Goal: Transaction & Acquisition: Obtain resource

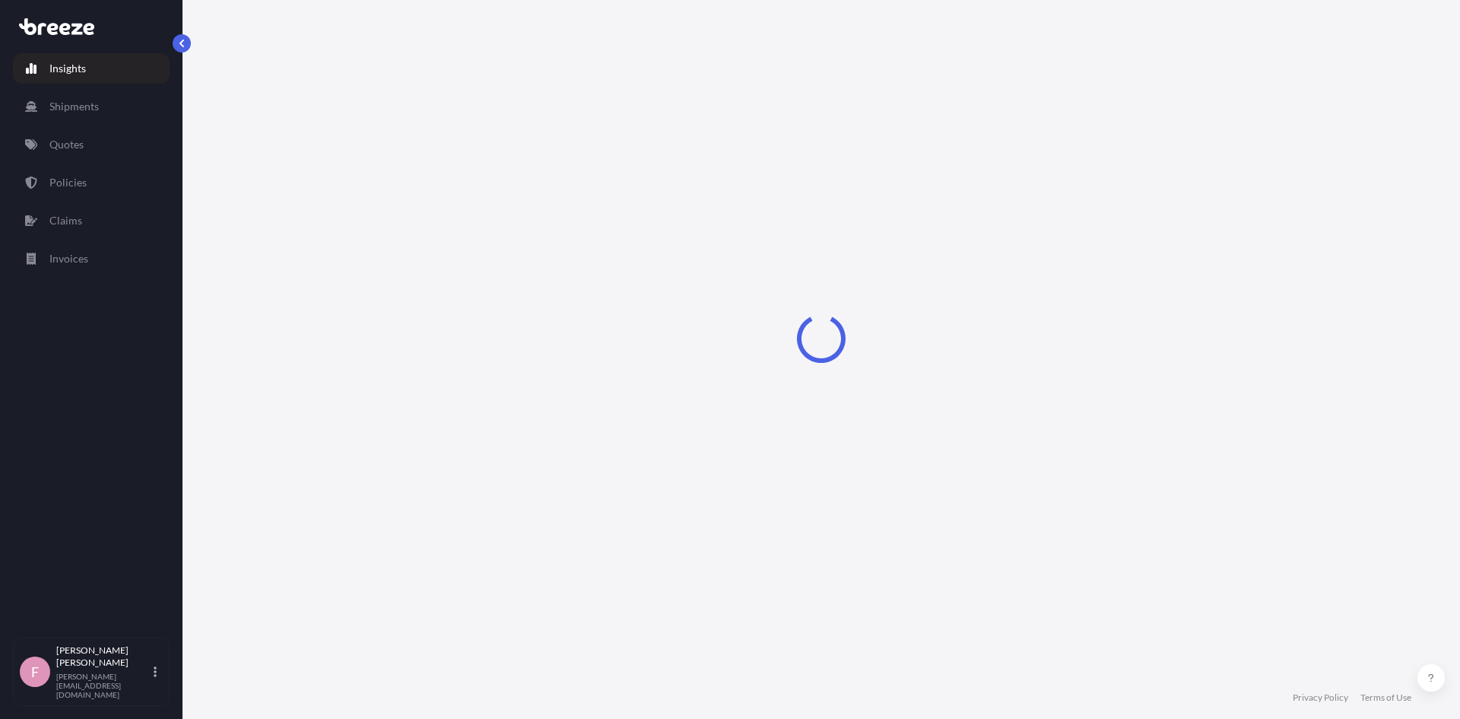
select select "2025"
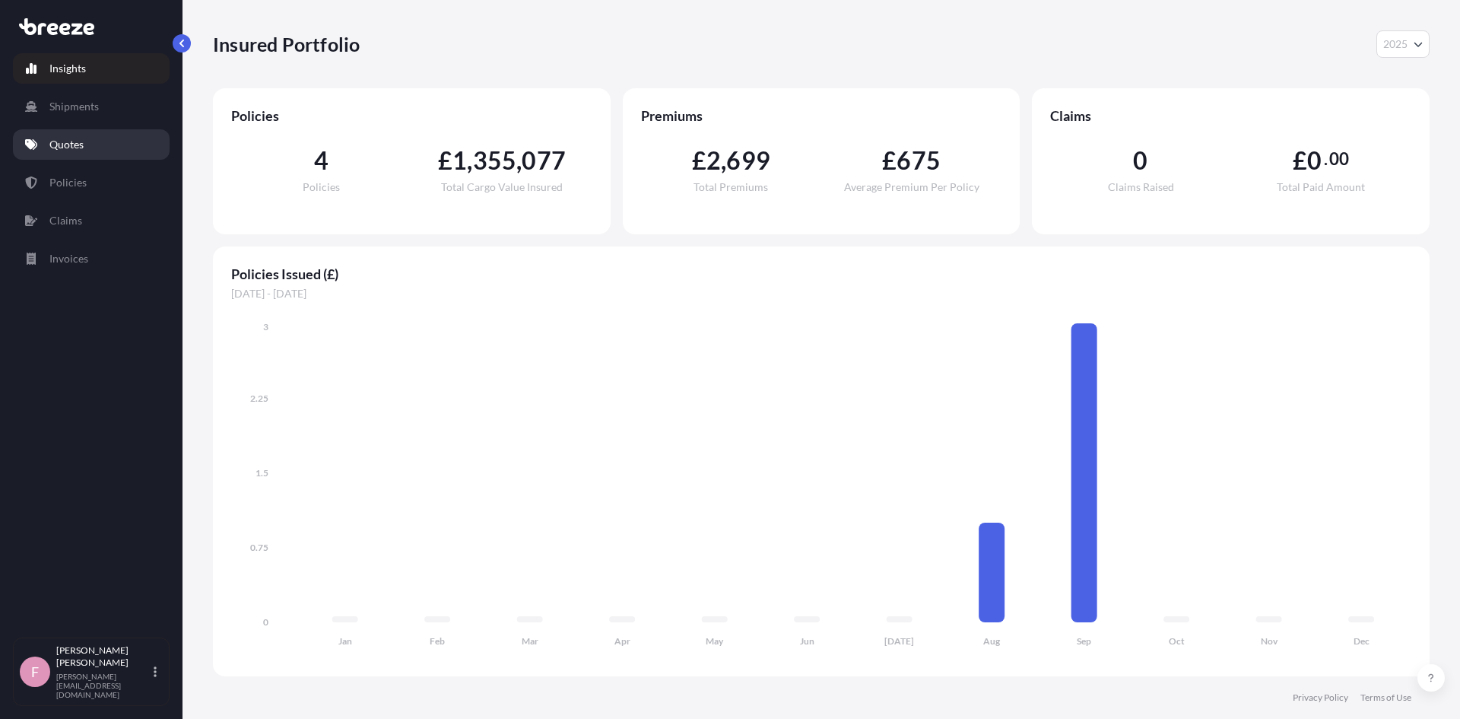
click at [61, 137] on p "Quotes" at bounding box center [66, 144] width 34 height 15
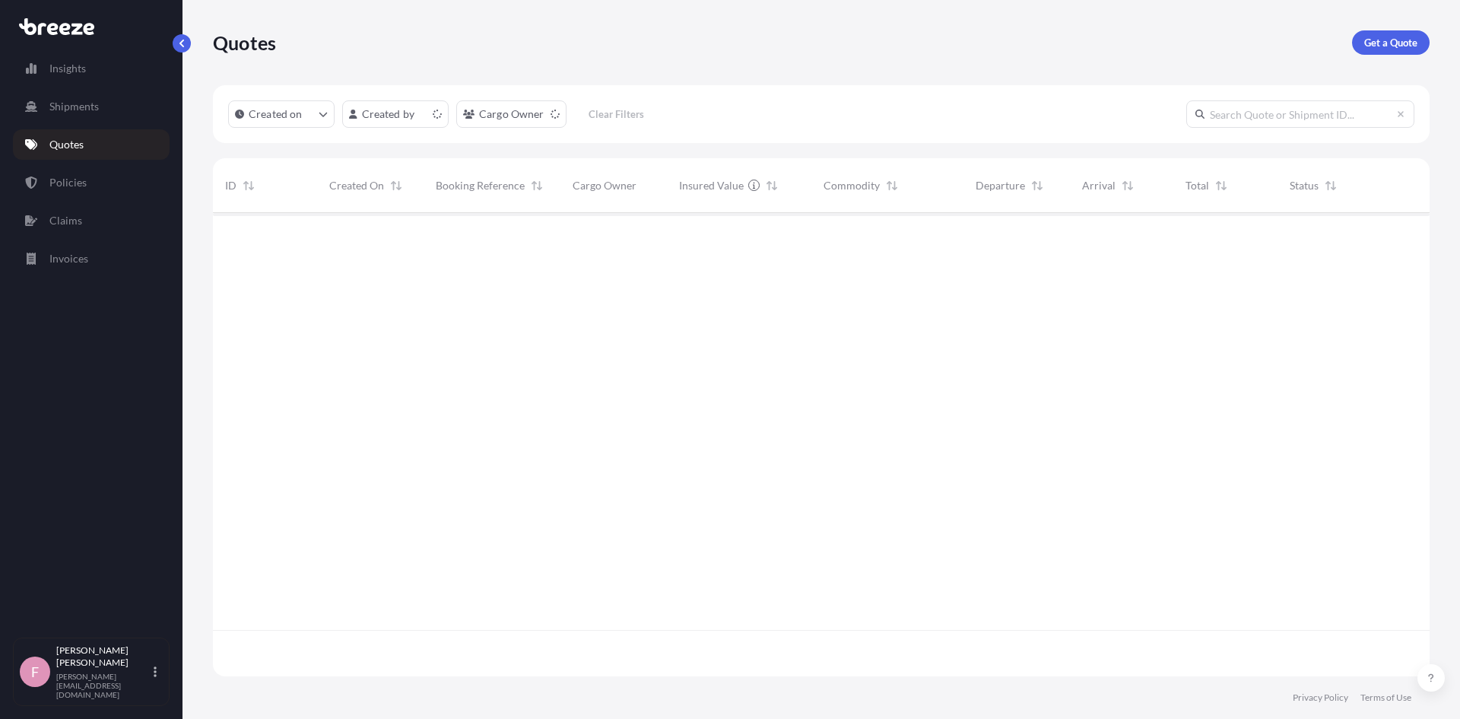
scroll to position [460, 1206]
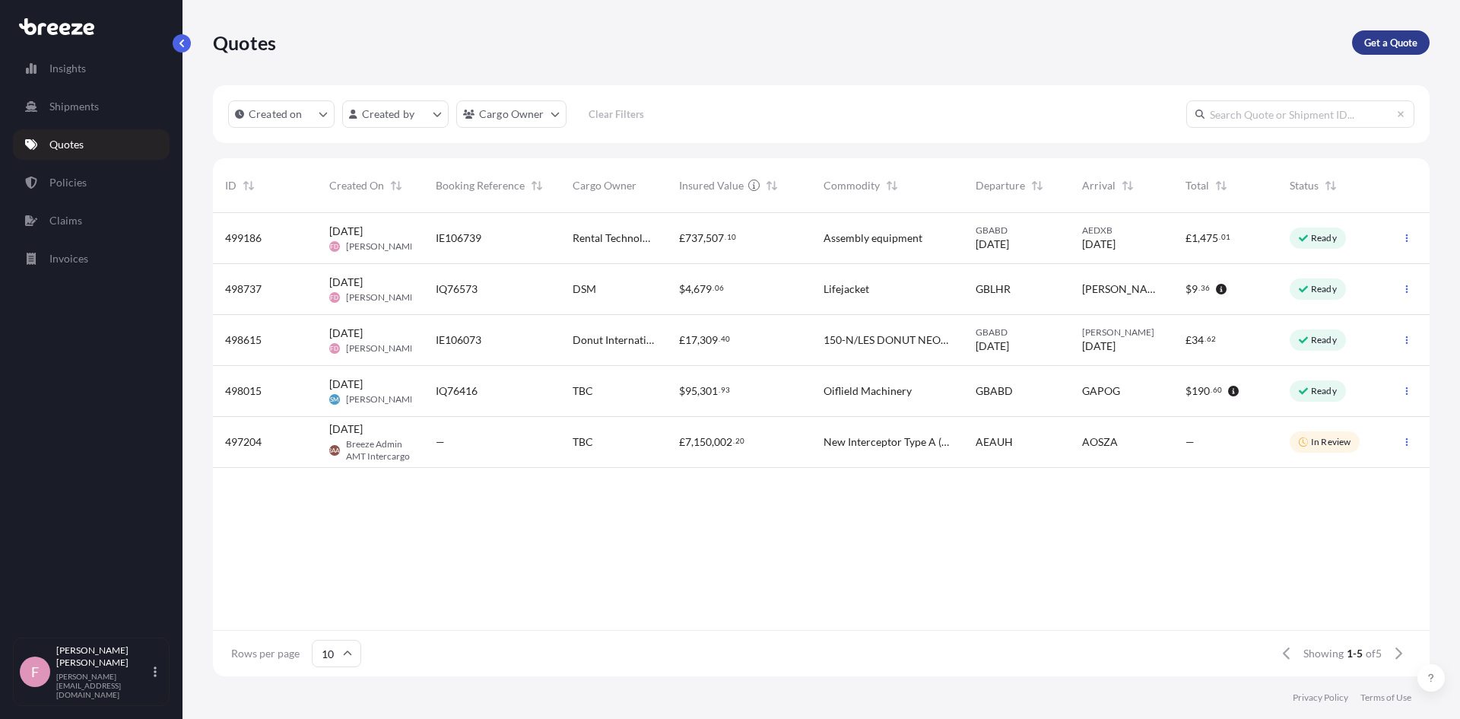
click at [1395, 43] on p "Get a Quote" at bounding box center [1391, 42] width 53 height 15
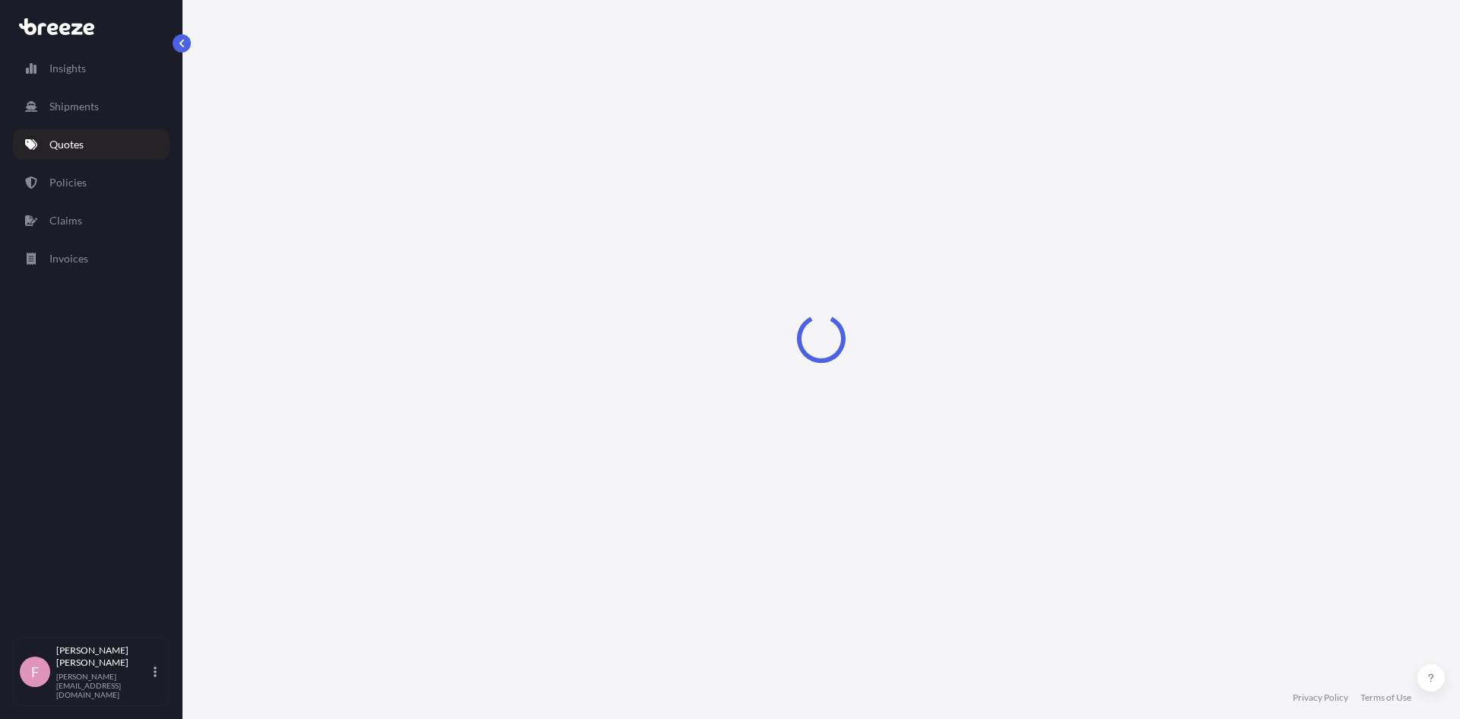
select select "Road"
select select "Sea"
select select "1"
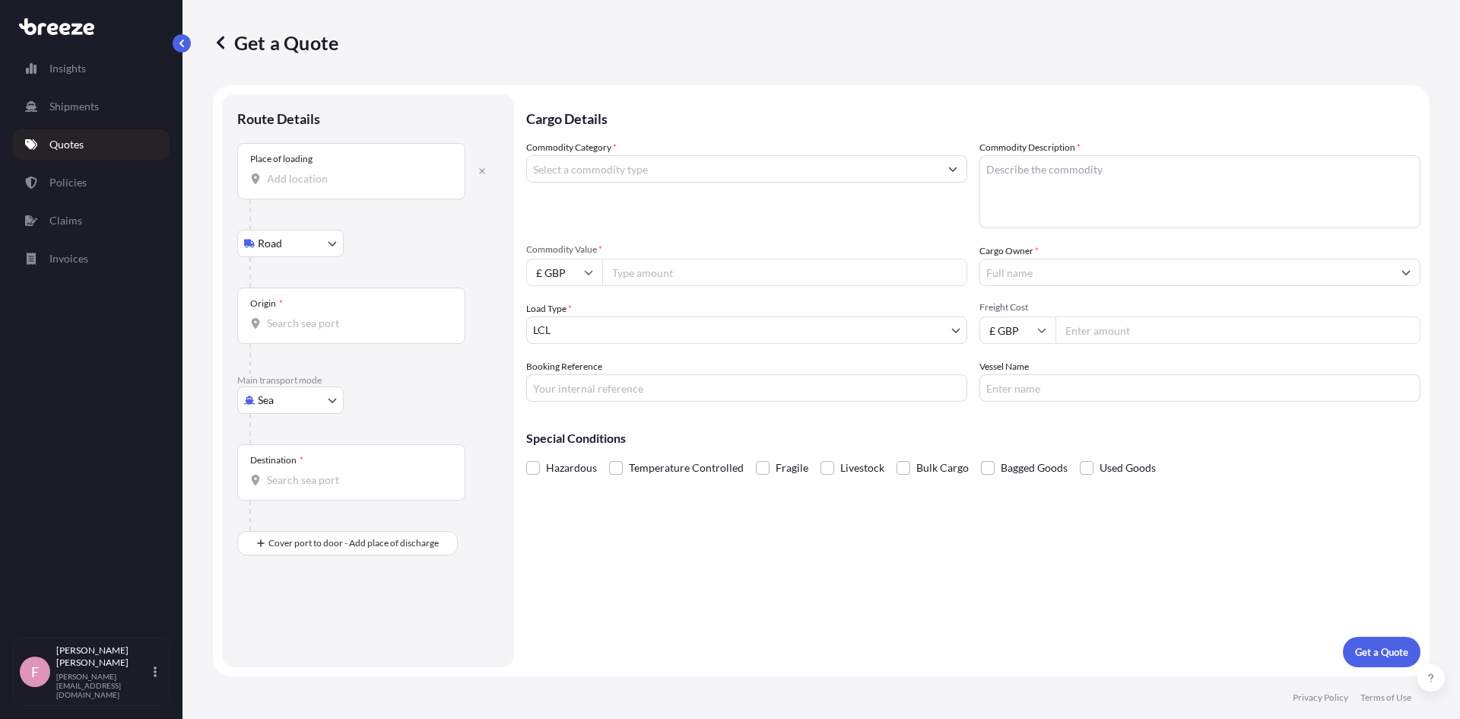
click at [333, 171] on input "Place of loading" at bounding box center [357, 178] width 180 height 15
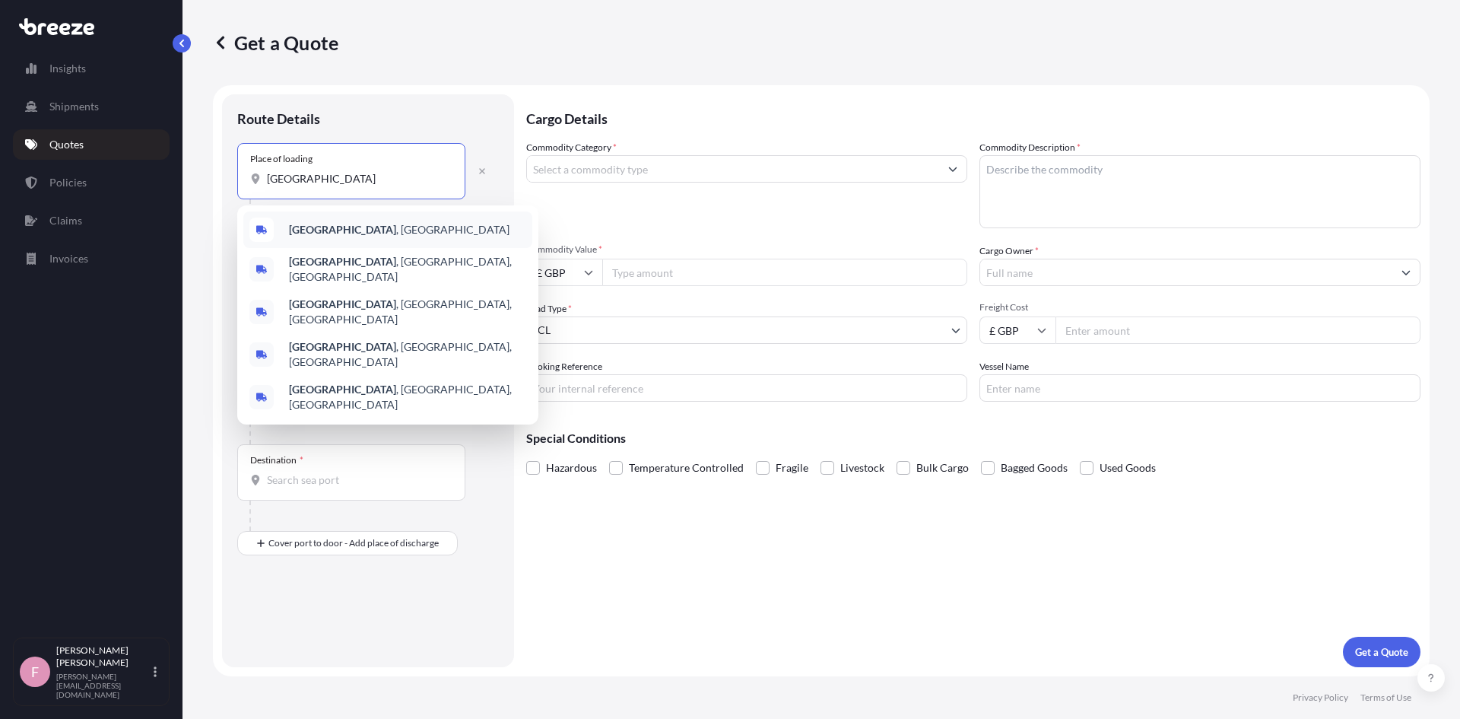
click at [324, 232] on b "[GEOGRAPHIC_DATA]" at bounding box center [342, 229] width 107 height 13
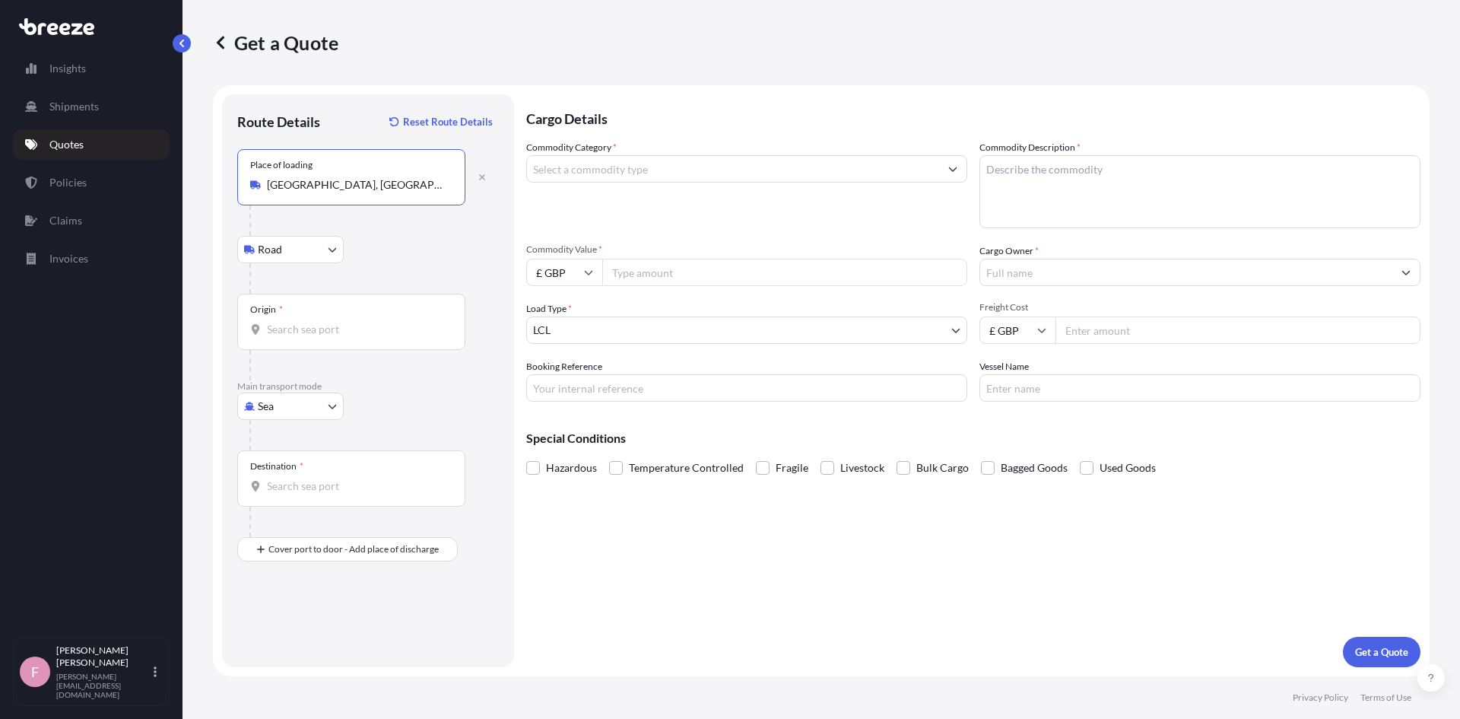
type input "[GEOGRAPHIC_DATA], [GEOGRAPHIC_DATA]"
click at [292, 332] on input "Origin *" at bounding box center [357, 329] width 180 height 15
type input "GBLGP - [GEOGRAPHIC_DATA], [GEOGRAPHIC_DATA]"
click at [286, 469] on div "Destination *" at bounding box center [276, 466] width 53 height 12
click at [286, 478] on input "Destination *" at bounding box center [357, 485] width 180 height 15
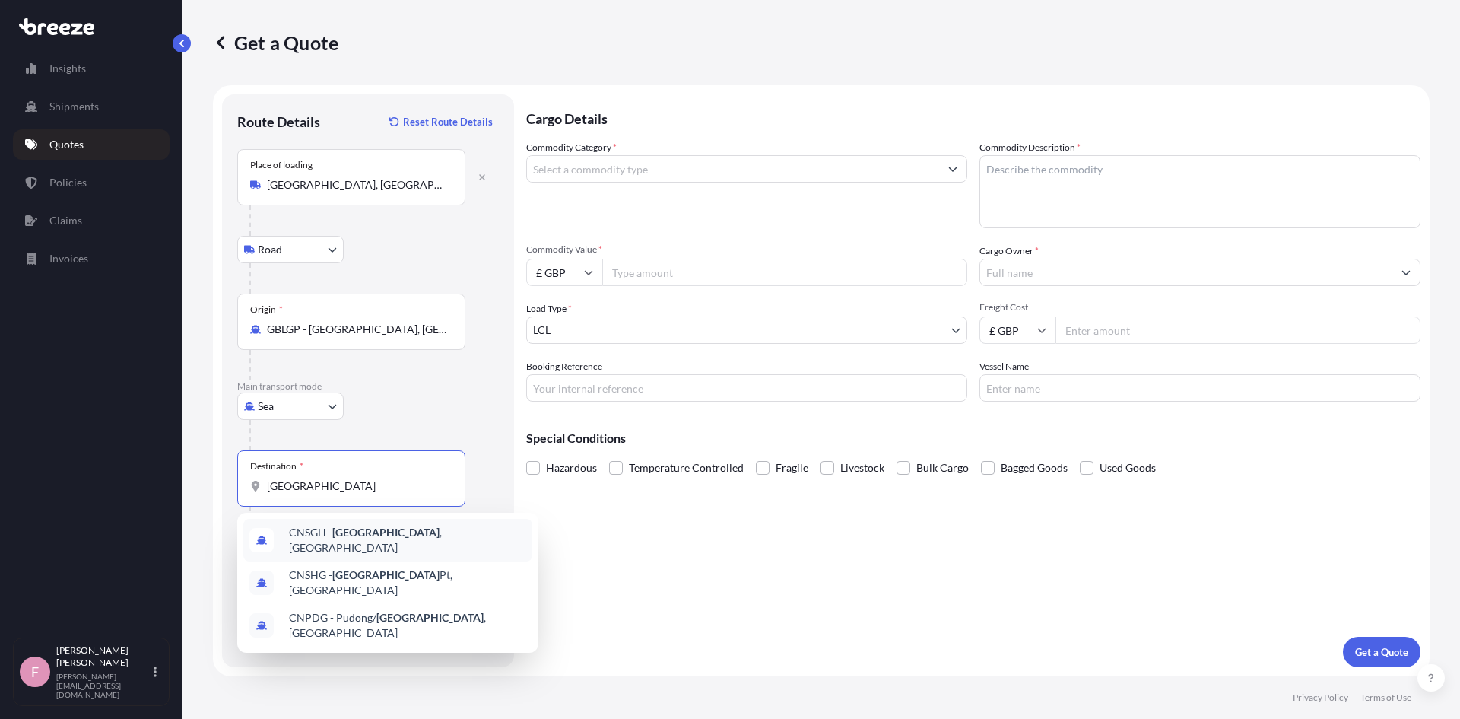
click at [342, 549] on div "CNSGH - [GEOGRAPHIC_DATA] , [GEOGRAPHIC_DATA]" at bounding box center [387, 540] width 289 height 43
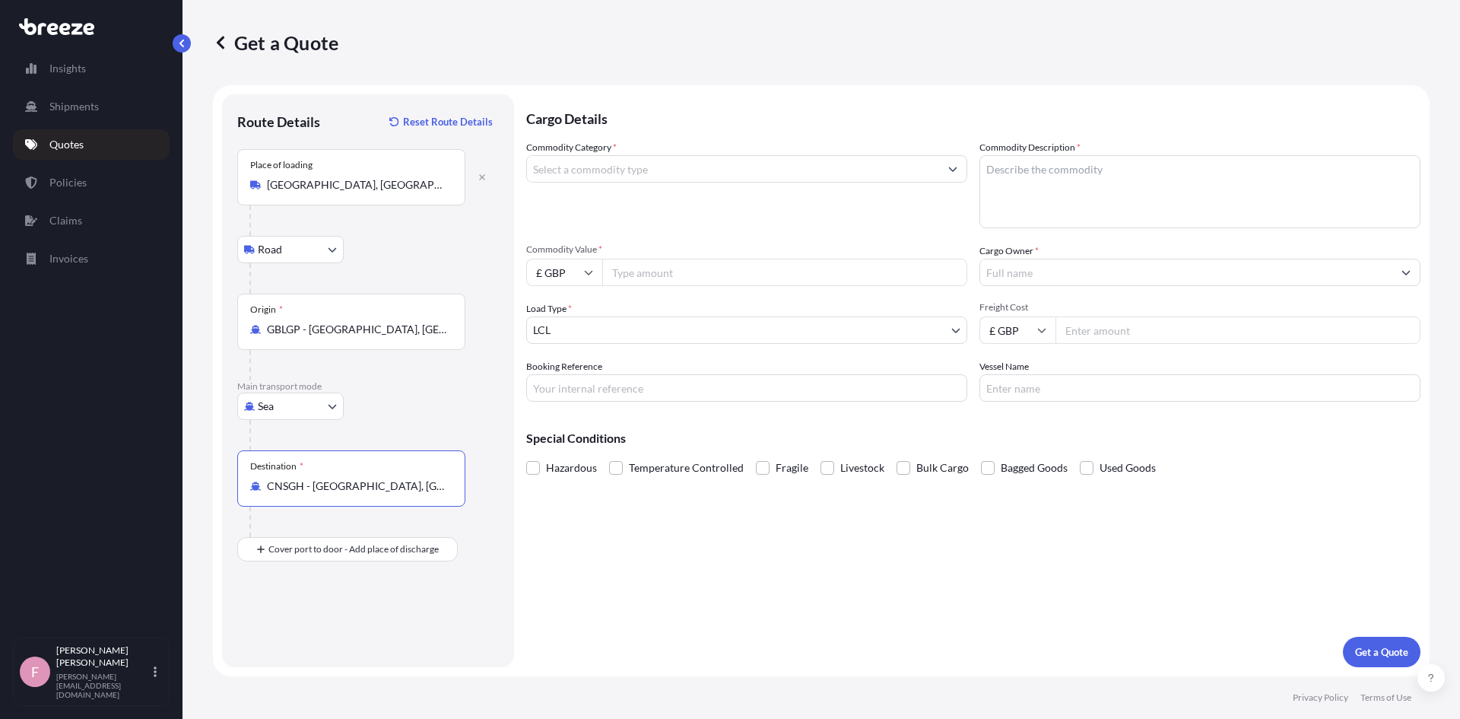
type input "CNSGH - [GEOGRAPHIC_DATA], [GEOGRAPHIC_DATA]"
click at [626, 166] on input "Commodity Category *" at bounding box center [733, 168] width 412 height 27
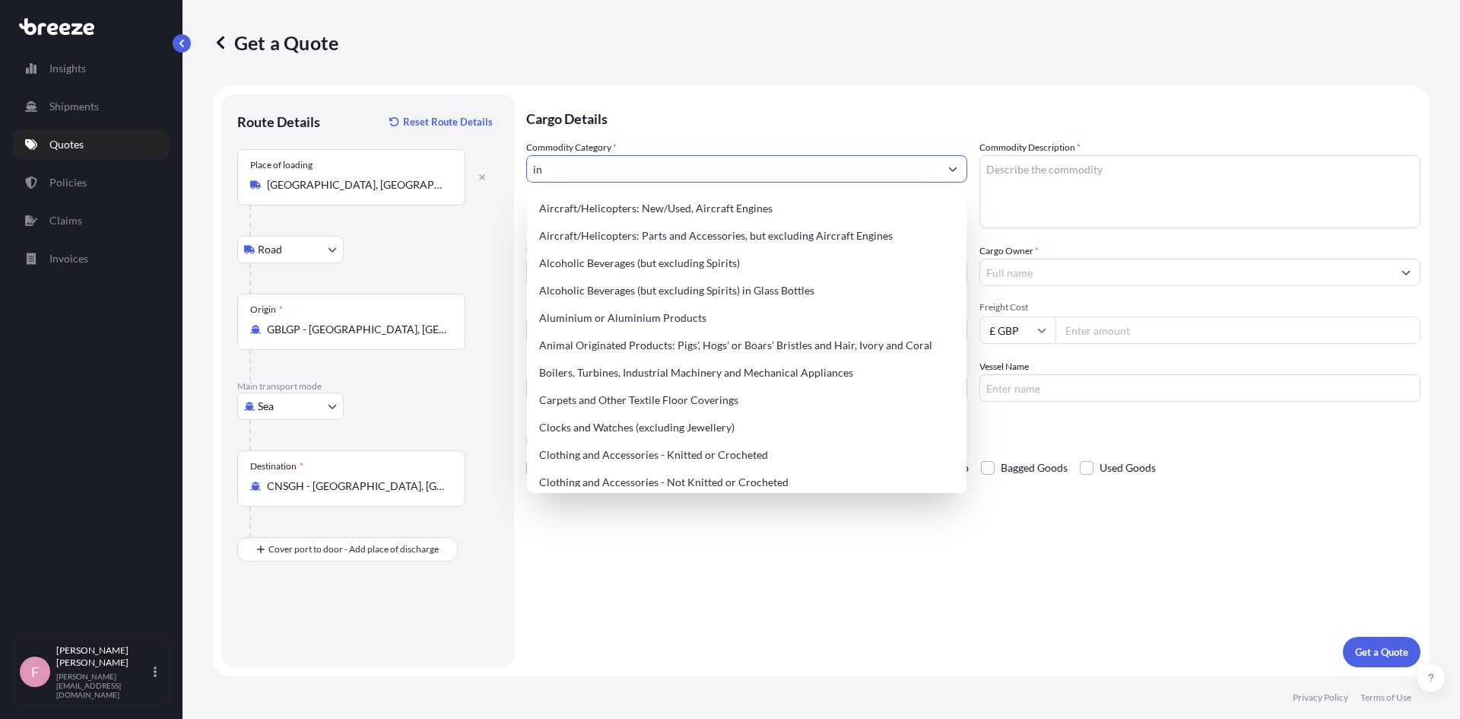
type input "i"
type input "p"
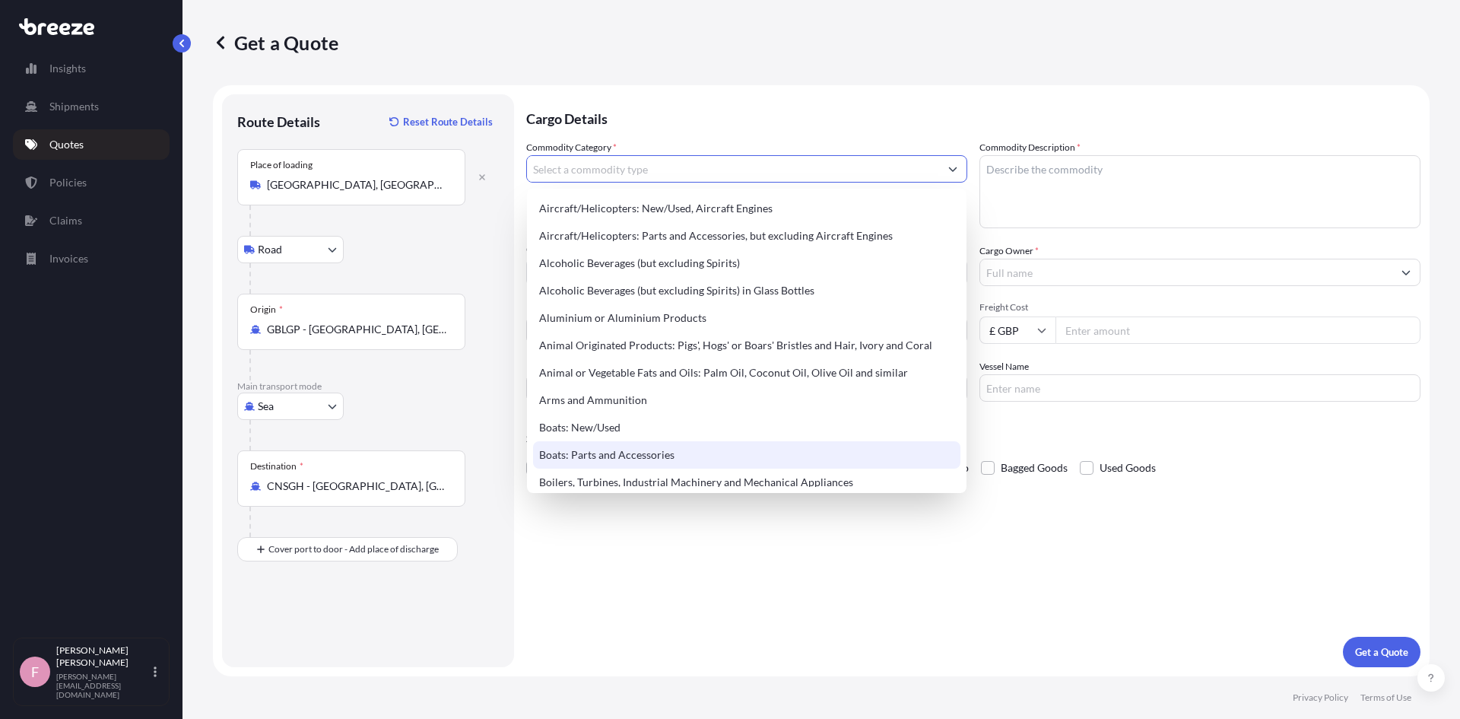
scroll to position [127, 0]
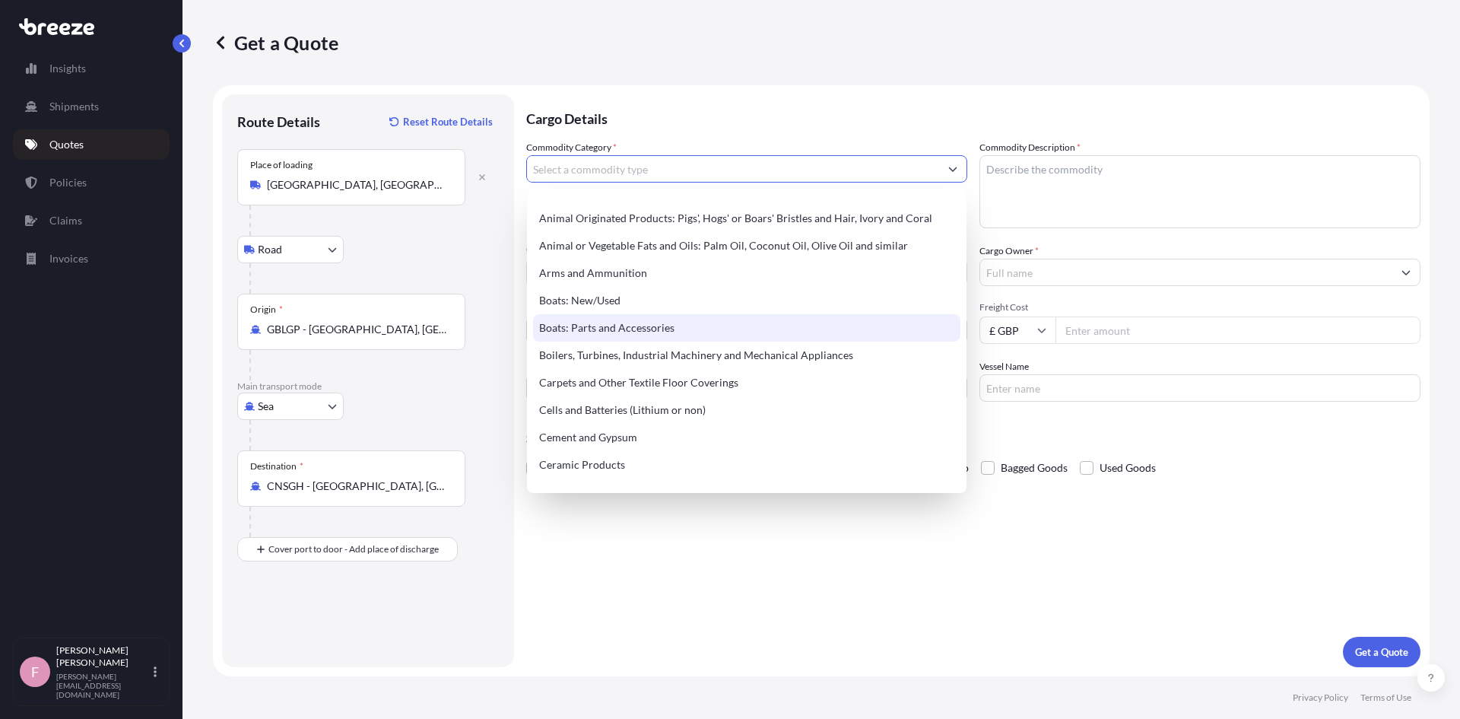
click at [652, 322] on div "Boats: Parts and Accessories" at bounding box center [746, 327] width 427 height 27
type input "Boats: Parts and Accessories"
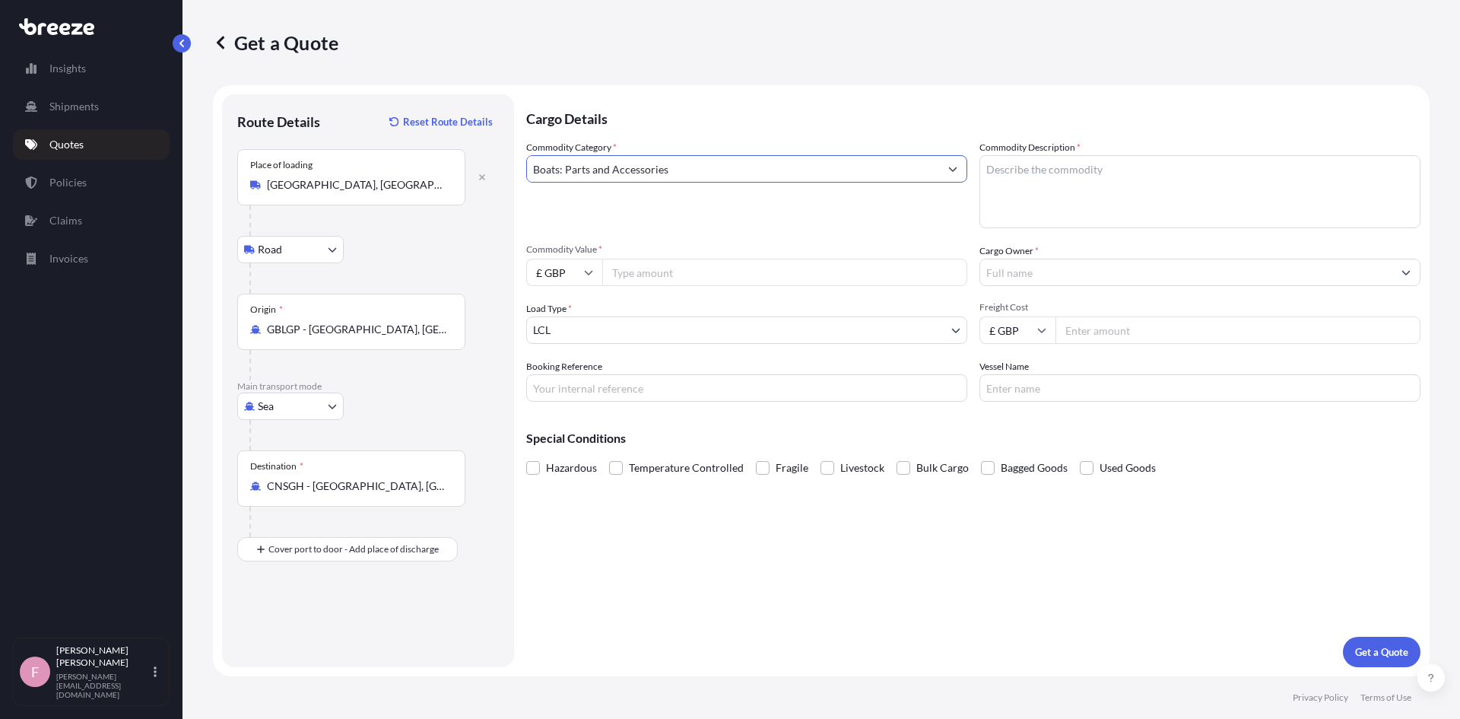
click at [1052, 173] on textarea "Commodity Description *" at bounding box center [1200, 191] width 441 height 73
type textarea "Personnel transfer unit"
type input "50000"
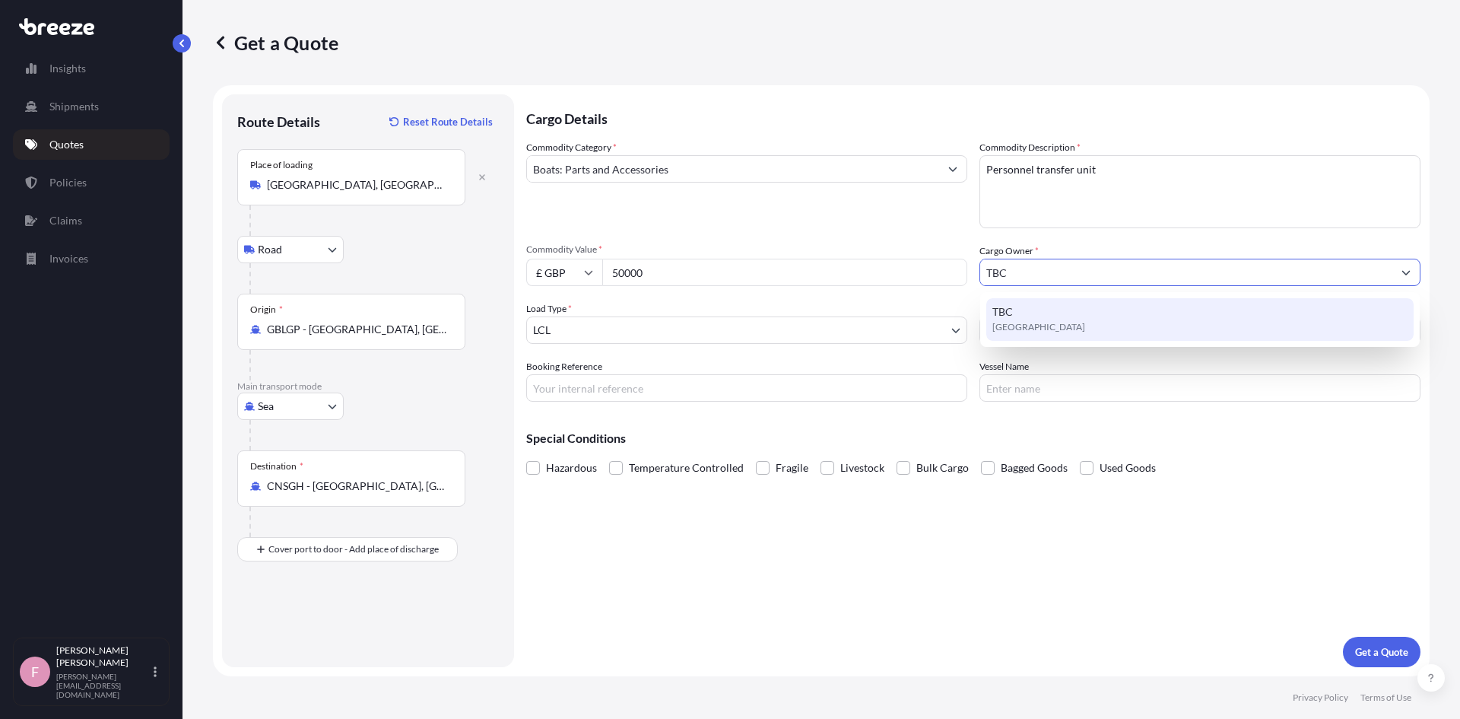
click at [1041, 313] on div "TBC [GEOGRAPHIC_DATA]" at bounding box center [1200, 319] width 427 height 43
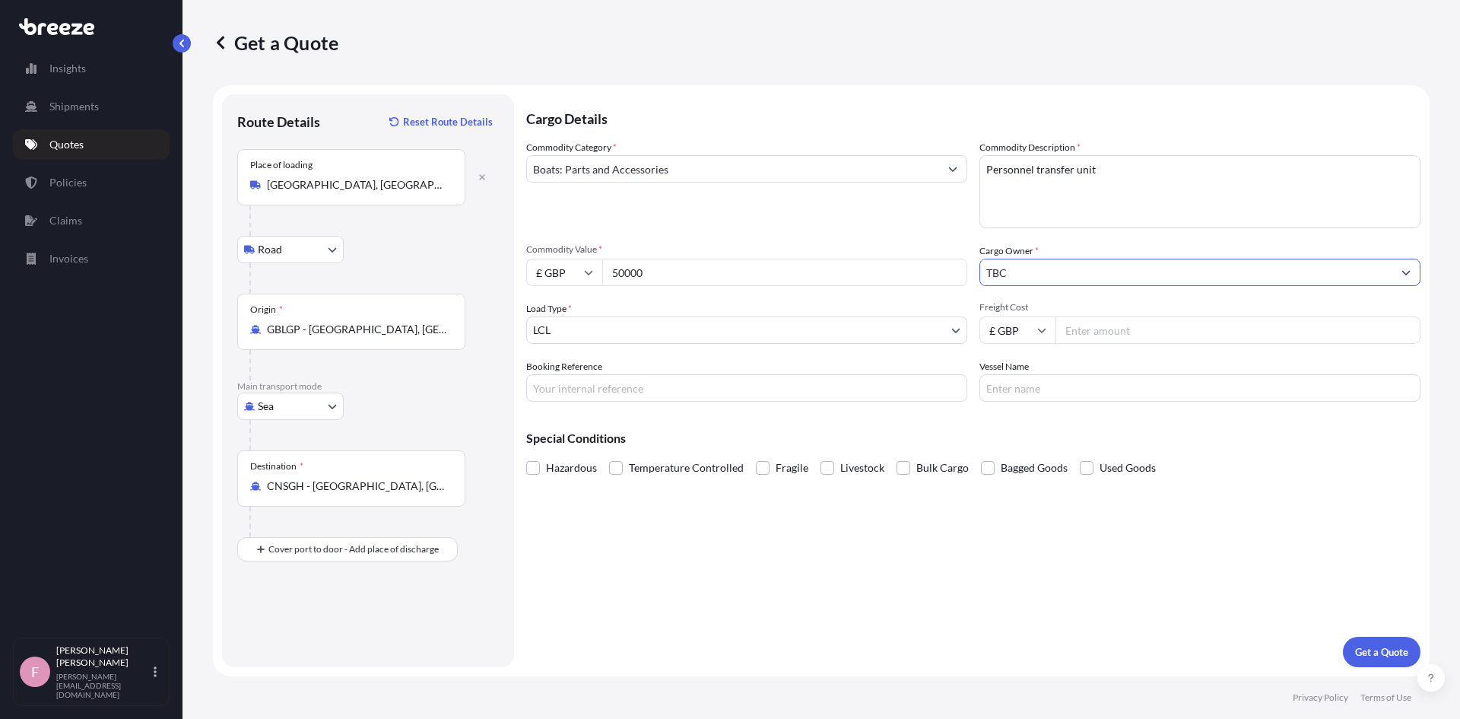
type input "TBC"
click at [1107, 327] on input "Freight Cost" at bounding box center [1238, 329] width 365 height 27
type input "560"
type input "TBC"
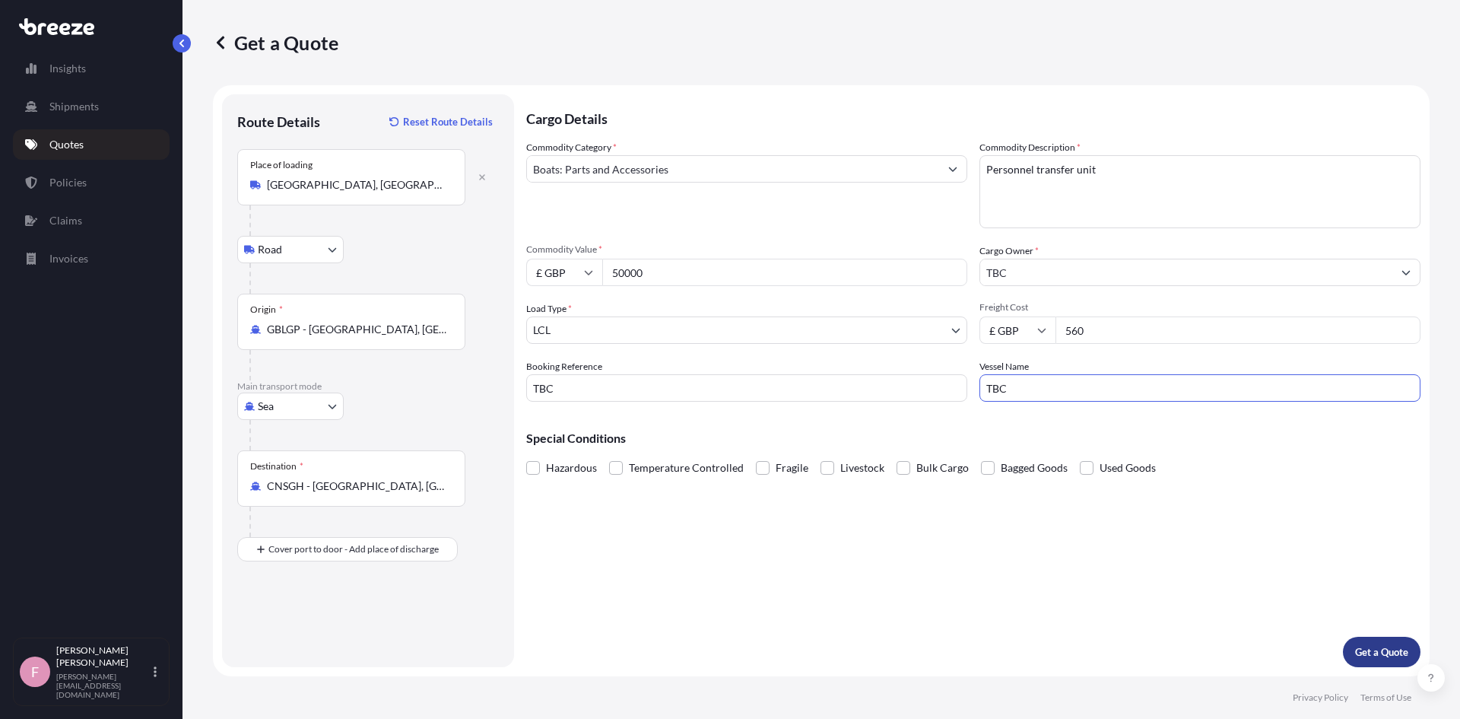
click at [1412, 654] on button "Get a Quote" at bounding box center [1382, 652] width 78 height 30
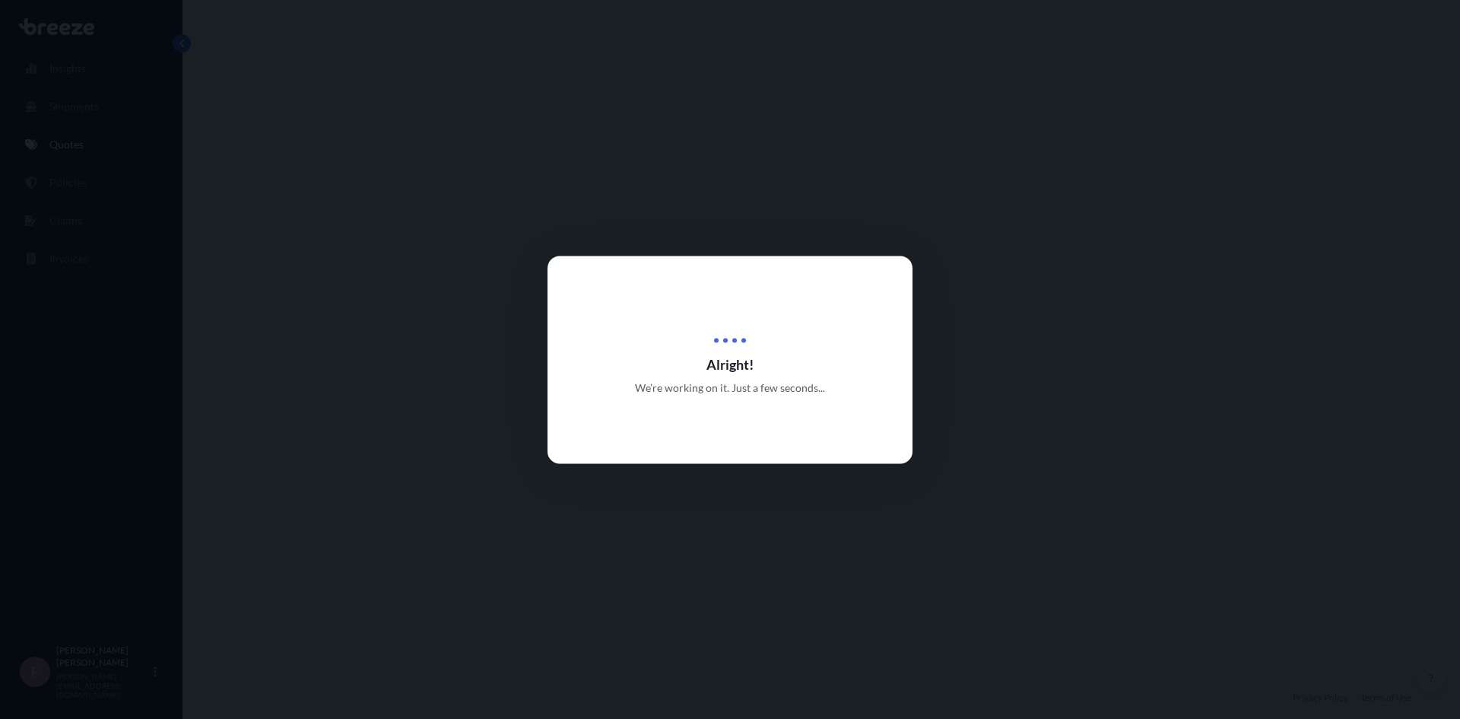
select select "Road"
select select "Sea"
select select "1"
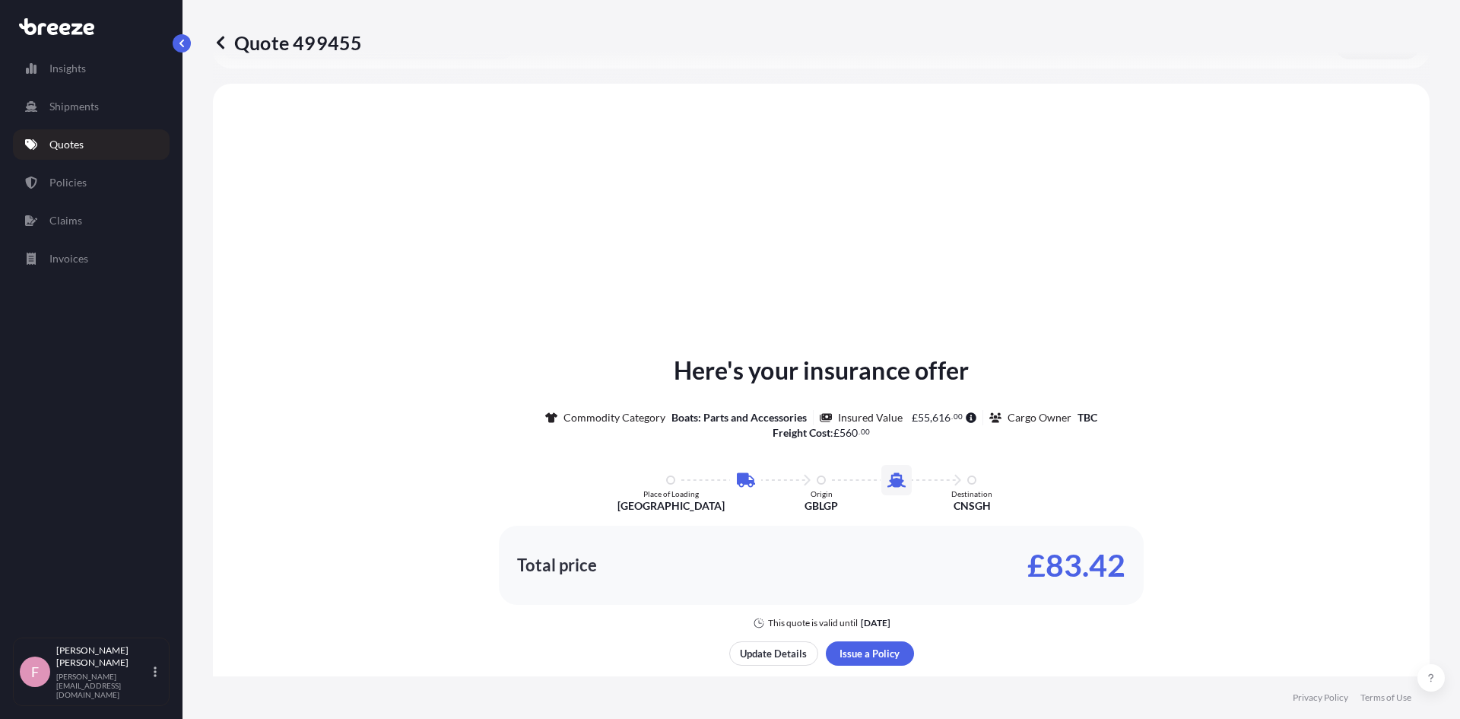
scroll to position [519, 0]
